Goal: Task Accomplishment & Management: Manage account settings

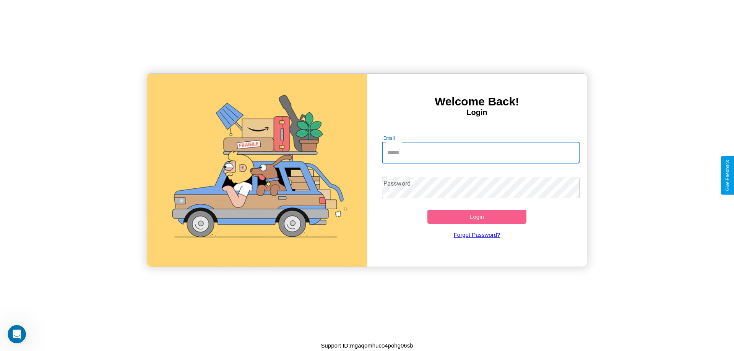
click at [480, 152] on input "Email" at bounding box center [481, 152] width 198 height 21
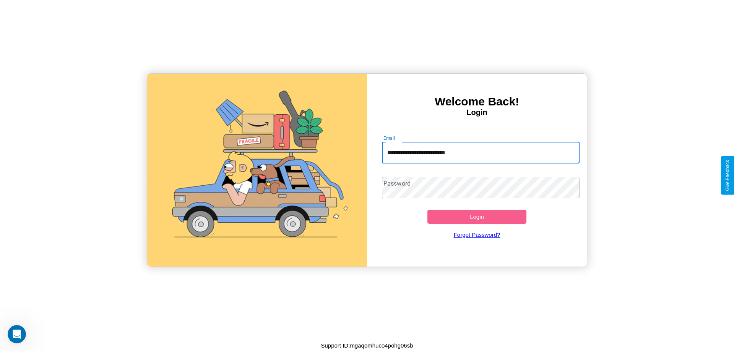
type input "**********"
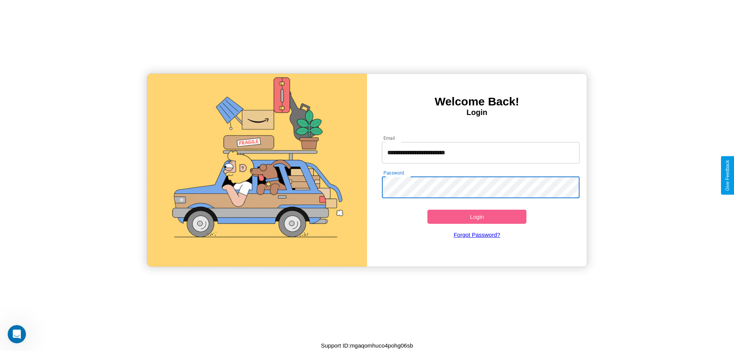
click at [477, 217] on button "Login" at bounding box center [476, 217] width 99 height 14
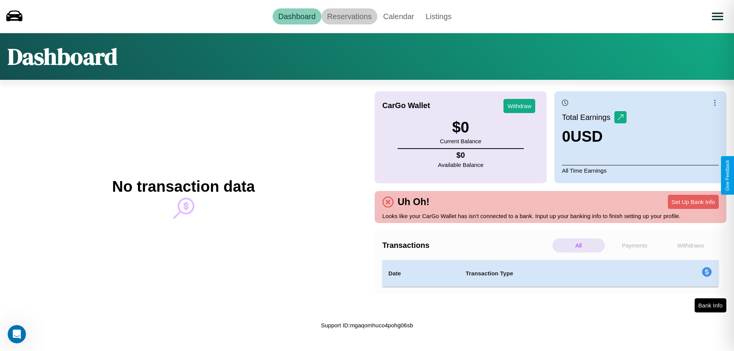
click at [349, 16] on link "Reservations" at bounding box center [349, 16] width 56 height 16
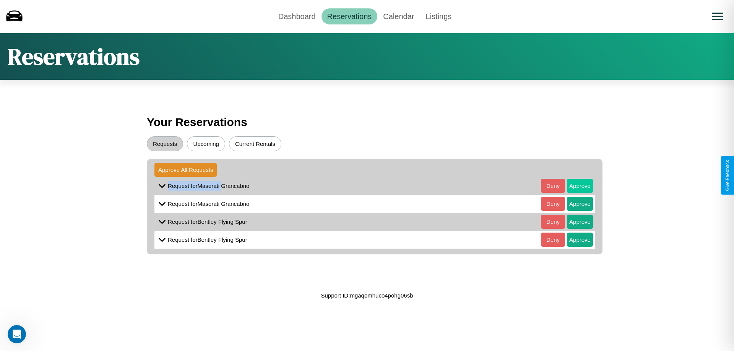
click at [574, 186] on button "Approve" at bounding box center [580, 186] width 26 height 14
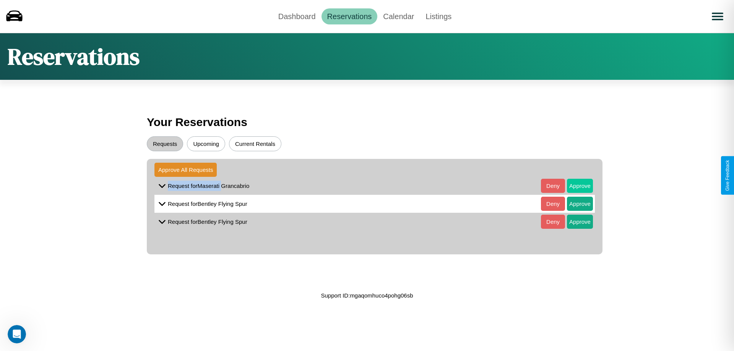
click at [574, 186] on button "Approve" at bounding box center [580, 186] width 26 height 14
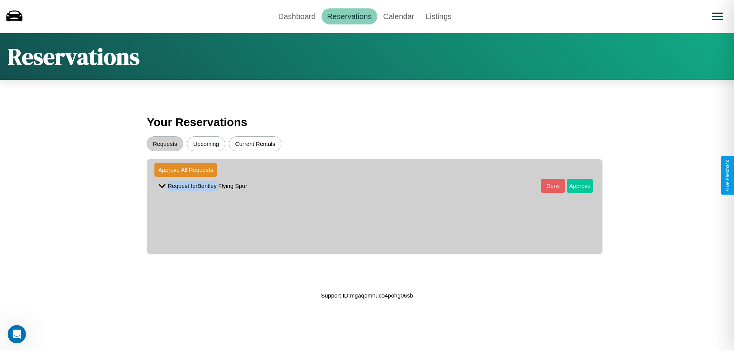
click at [574, 186] on button "Approve" at bounding box center [580, 186] width 26 height 14
